Goal: Check status

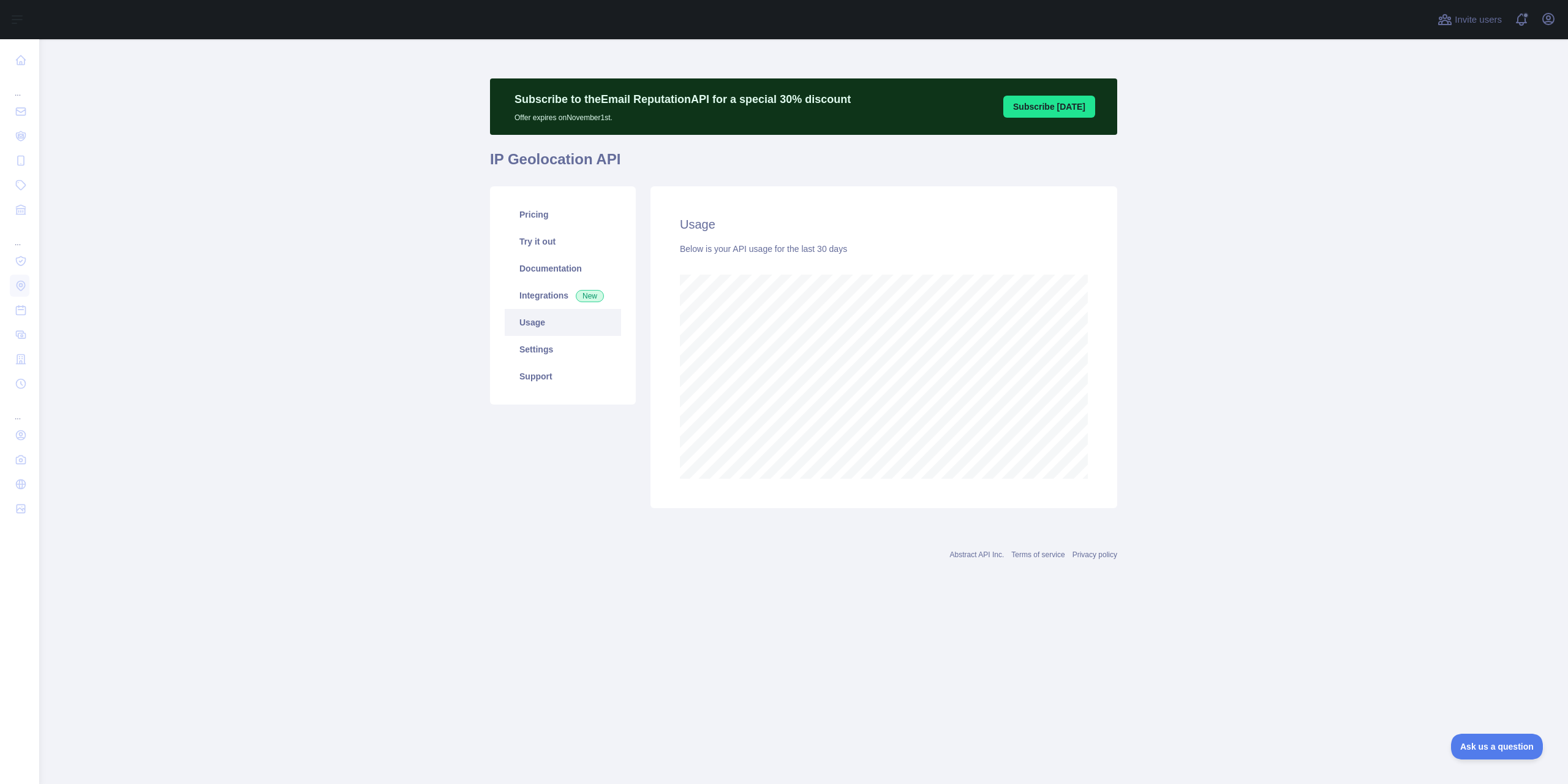
scroll to position [745, 1529]
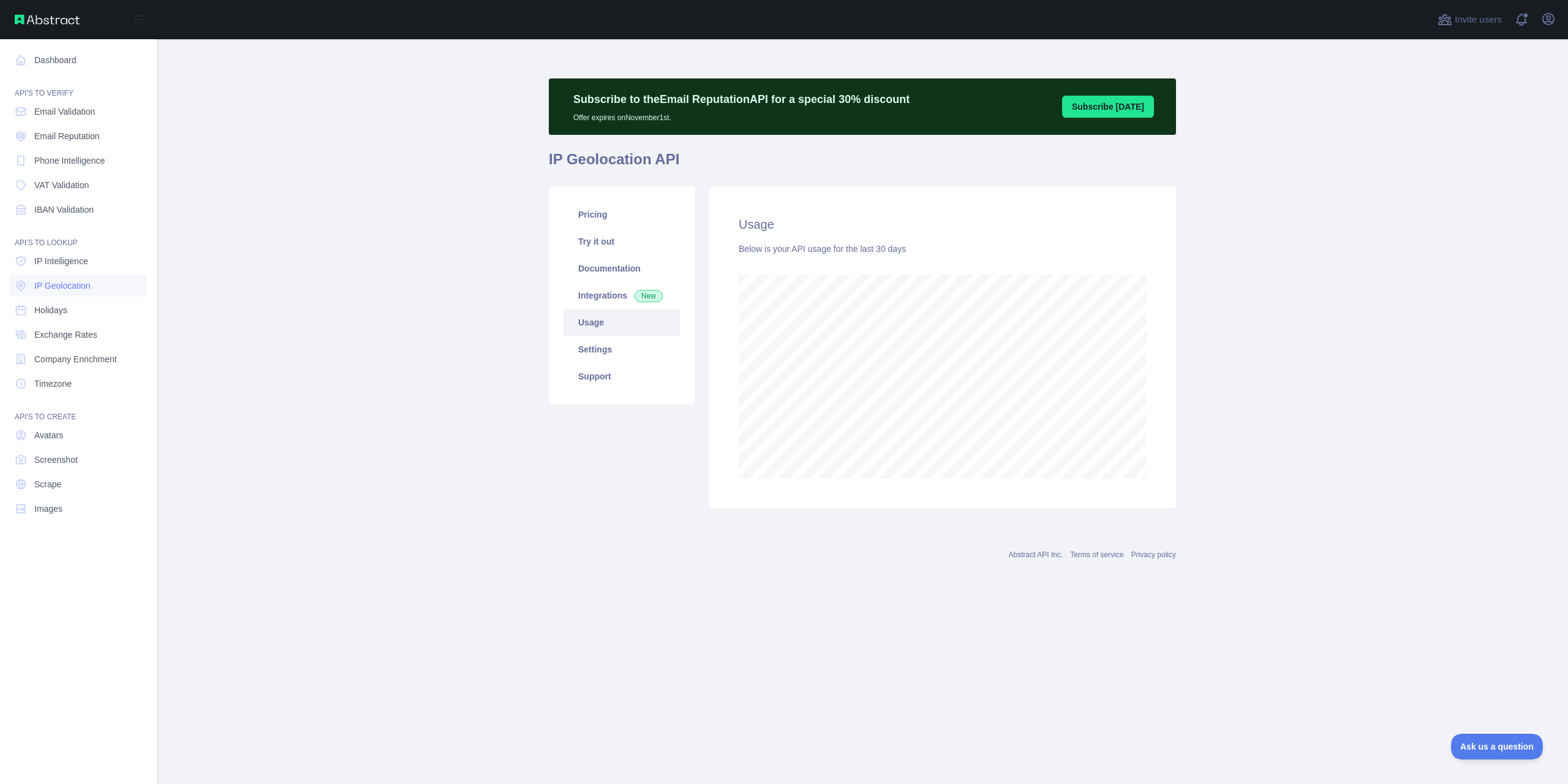
scroll to position [745, 1529]
